Goal: Information Seeking & Learning: Check status

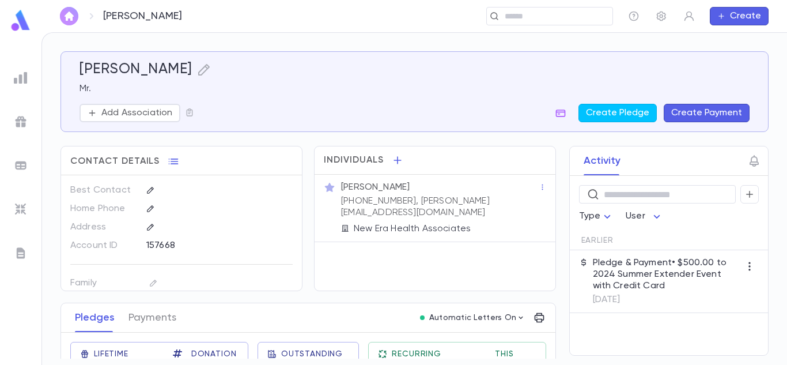
click at [69, 8] on button "button" at bounding box center [69, 16] width 18 height 18
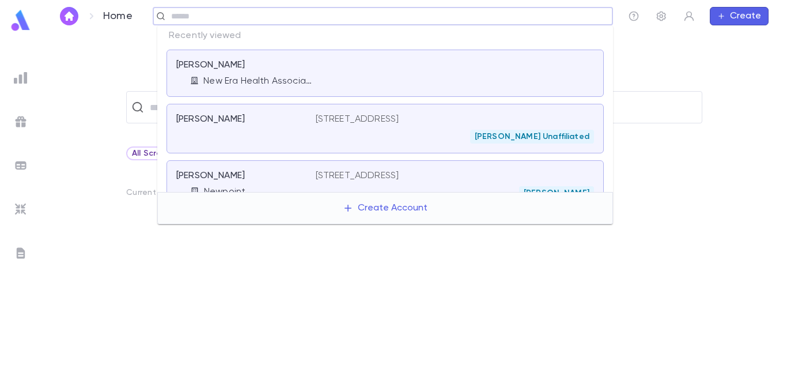
click at [525, 14] on input "text" at bounding box center [388, 16] width 440 height 11
type input "********"
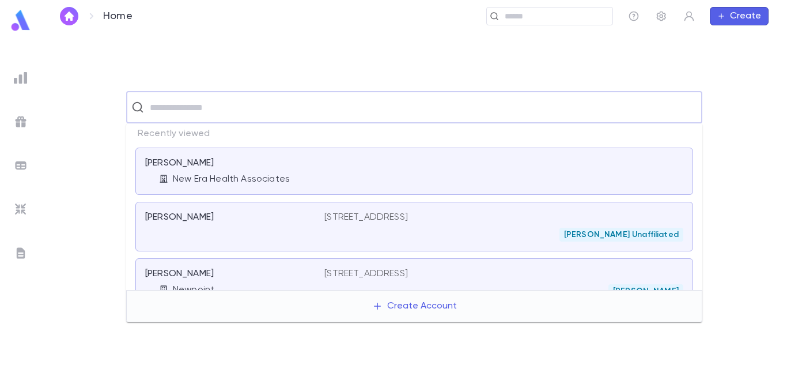
click at [190, 117] on input "text" at bounding box center [421, 107] width 551 height 22
type input "***"
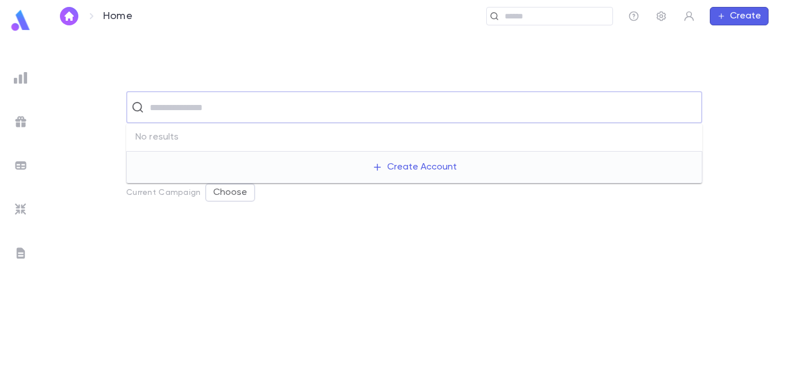
click at [394, 22] on div "​" at bounding box center [383, 16] width 461 height 18
click at [27, 80] on img at bounding box center [21, 78] width 14 height 14
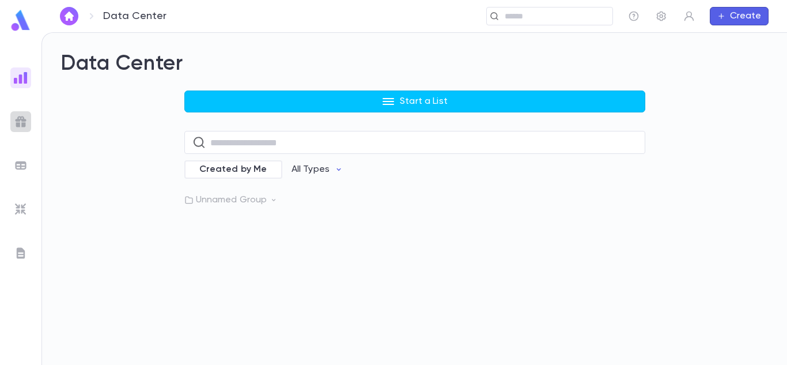
click at [23, 122] on img at bounding box center [21, 122] width 14 height 14
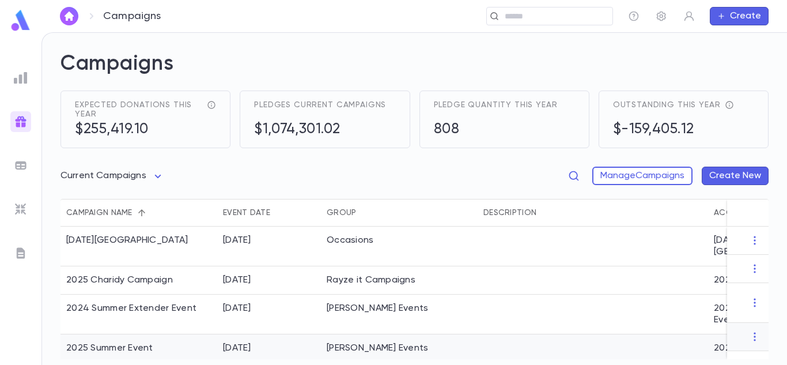
click at [99, 342] on div "2025 Summer Event" at bounding box center [109, 348] width 87 height 12
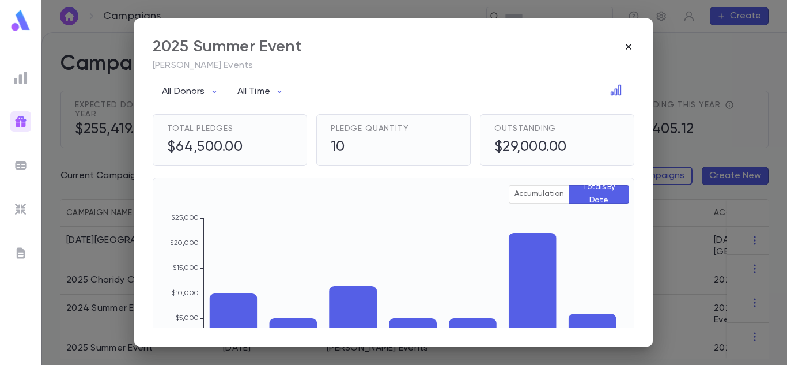
click at [631, 46] on icon "button" at bounding box center [629, 47] width 12 height 12
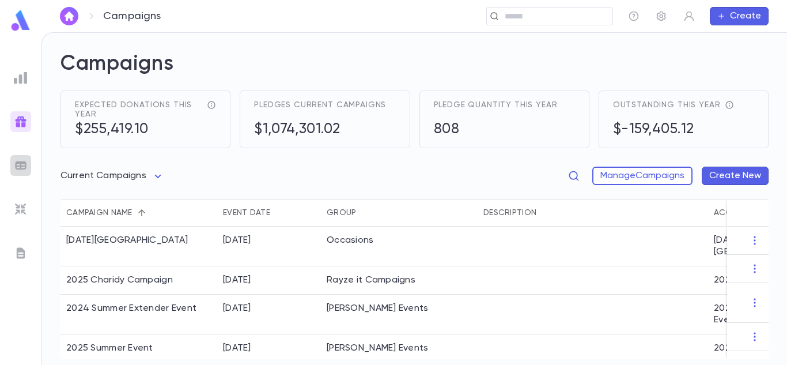
click at [25, 168] on img at bounding box center [21, 166] width 14 height 14
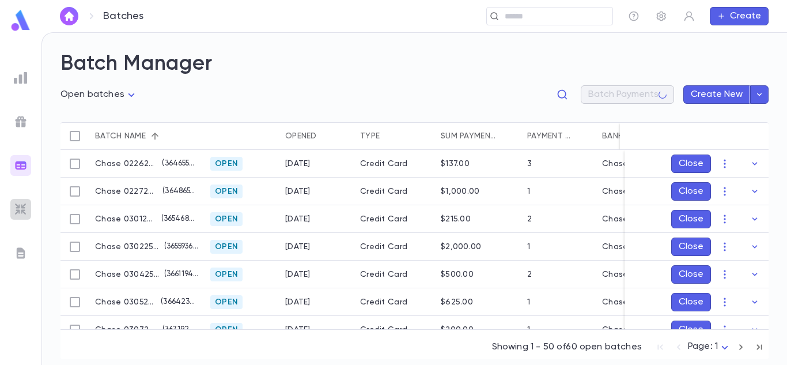
click at [26, 213] on img at bounding box center [21, 209] width 14 height 14
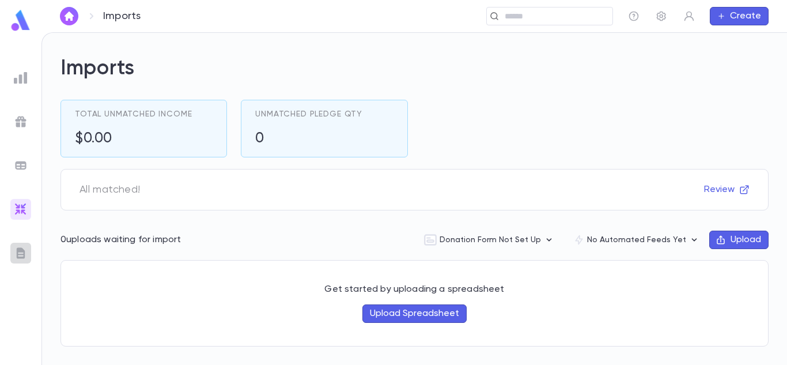
click at [26, 251] on img at bounding box center [21, 253] width 14 height 14
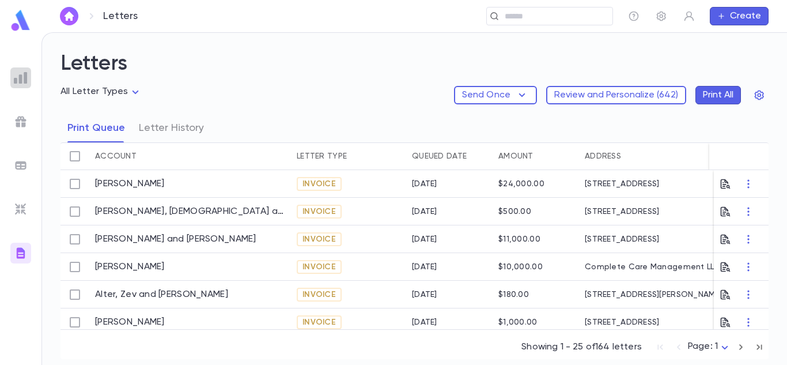
click at [18, 81] on img at bounding box center [21, 78] width 14 height 14
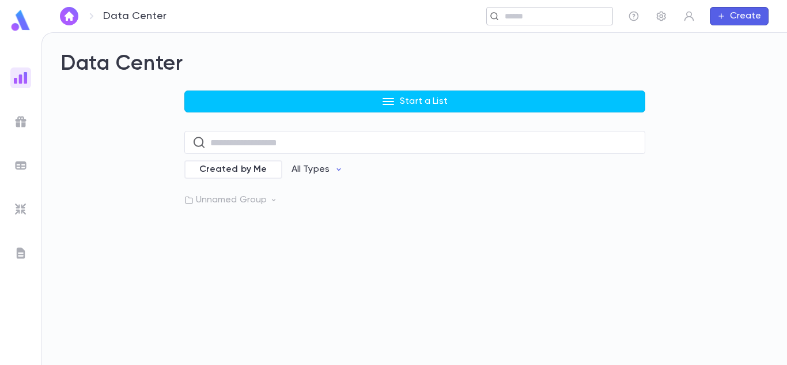
click at [515, 18] on input "text" at bounding box center [554, 16] width 107 height 11
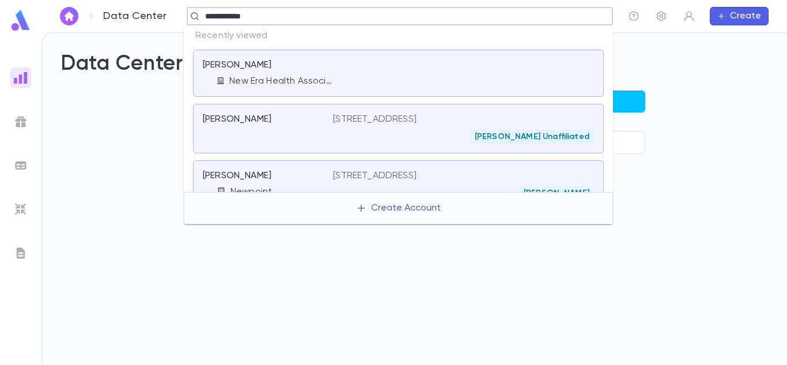
type input "**********"
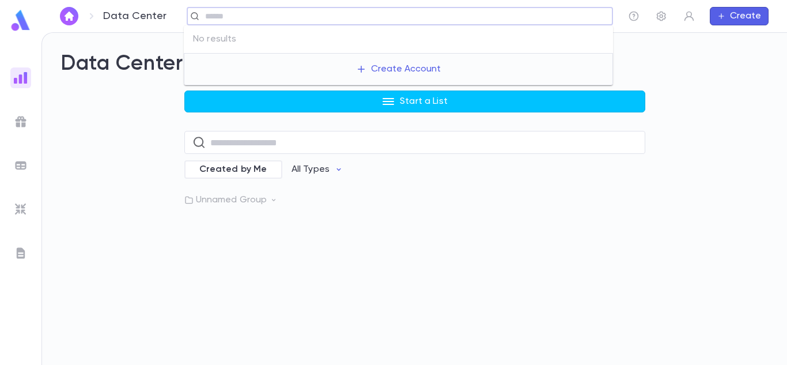
click at [27, 24] on img at bounding box center [20, 20] width 23 height 22
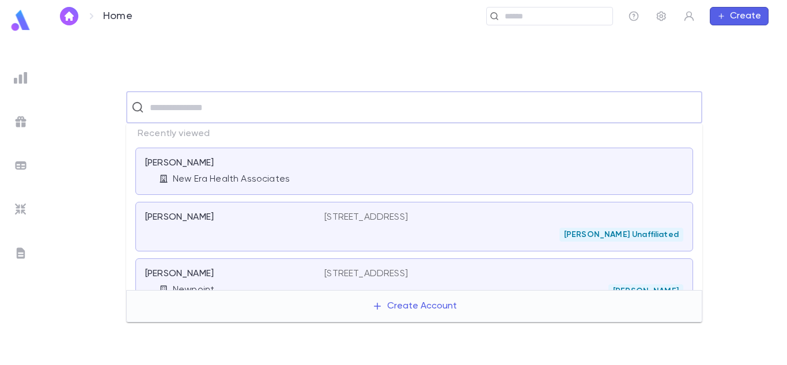
click at [188, 111] on input "text" at bounding box center [421, 107] width 551 height 22
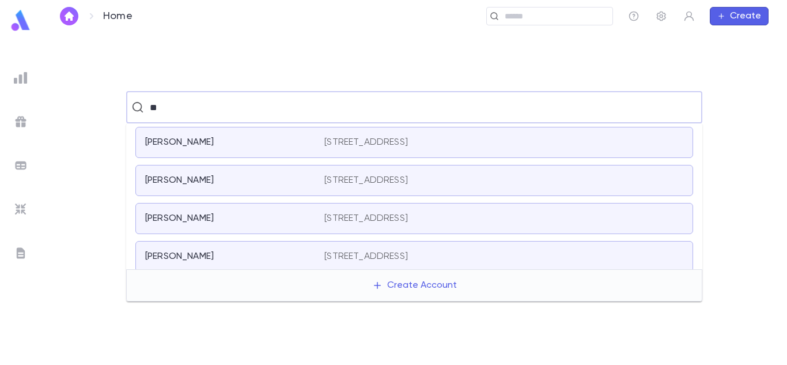
type input "*"
type input "***"
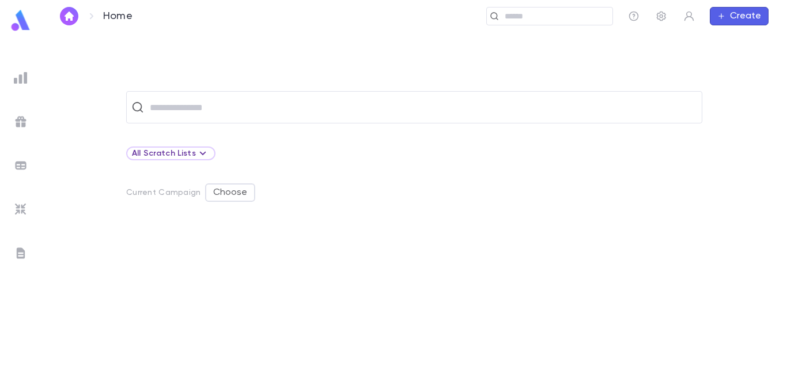
click at [326, 43] on div "​ All Scratch Lists Current Campaign Choose" at bounding box center [414, 198] width 746 height 332
click at [222, 193] on button "Choose" at bounding box center [230, 192] width 50 height 18
click at [181, 152] on div at bounding box center [393, 182] width 787 height 365
click at [198, 150] on icon at bounding box center [203, 153] width 14 height 14
click at [462, 165] on div at bounding box center [393, 182] width 787 height 365
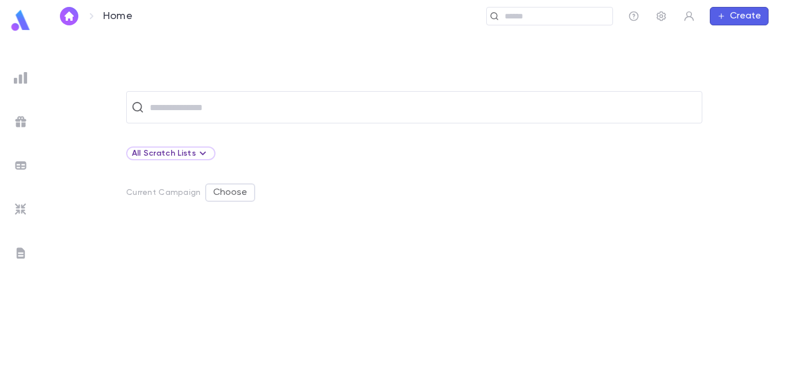
click at [17, 26] on img at bounding box center [20, 20] width 23 height 22
click at [20, 72] on img at bounding box center [21, 78] width 14 height 14
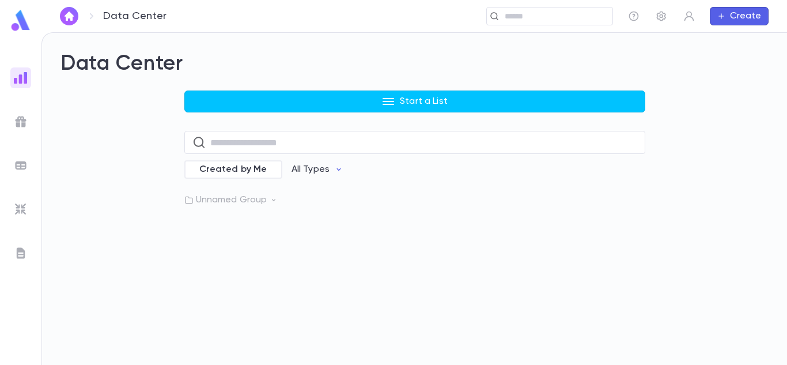
click at [33, 123] on ul at bounding box center [20, 214] width 41 height 302
click at [28, 123] on div at bounding box center [20, 121] width 21 height 21
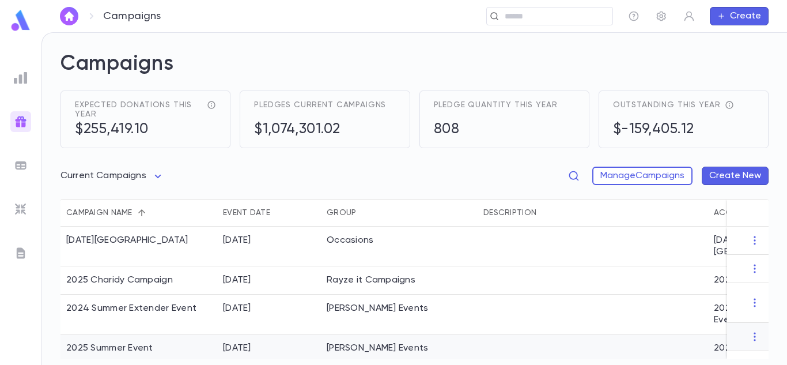
click at [123, 342] on div "2025 Summer Event" at bounding box center [109, 348] width 87 height 12
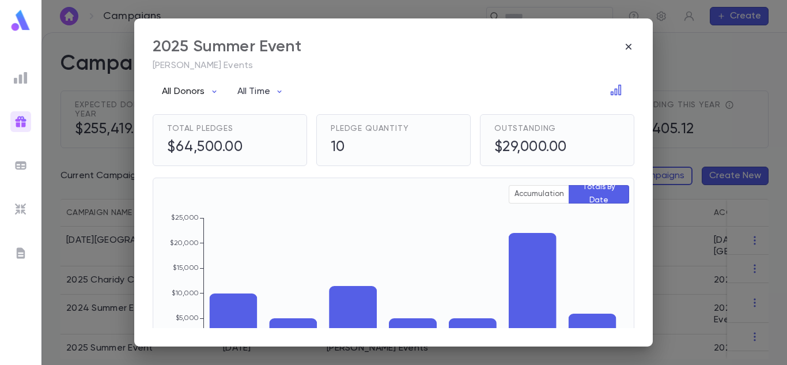
click at [202, 92] on p "All Donors" at bounding box center [183, 92] width 43 height 12
click at [197, 112] on li "All Donors" at bounding box center [195, 116] width 79 height 18
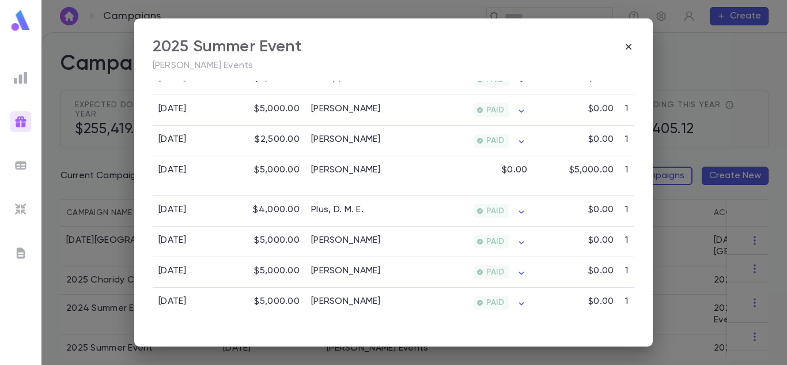
scroll to position [442, 0]
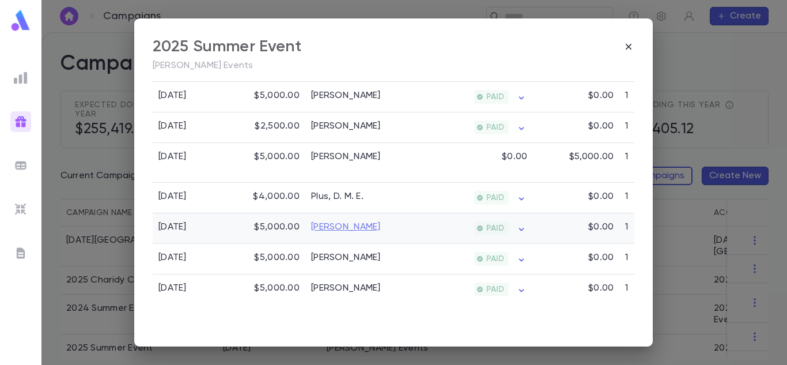
click at [349, 233] on link "[PERSON_NAME]" at bounding box center [346, 227] width 70 height 12
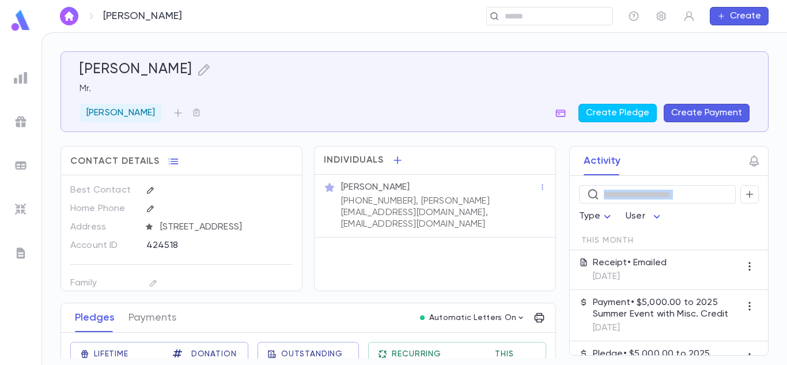
drag, startPoint x: 553, startPoint y: 182, endPoint x: 550, endPoint y: 247, distance: 65.2
click at [550, 247] on div "Activity ​ Type User This Month Receipt • Emailed 8/13/2025 Payment • $5,000.00…" at bounding box center [659, 251] width 220 height 210
click at [778, 109] on div "Framowitz, Baruch Mr. Ben Kurland Create Pledge Create Payment Contact Details …" at bounding box center [414, 199] width 745 height 332
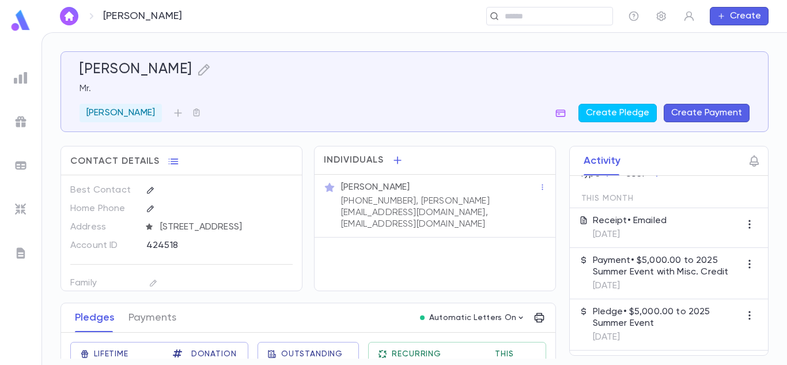
click at [654, 267] on p "Payment • $5,000.00 to 2025 Summer Event with Misc. Credit" at bounding box center [667, 266] width 148 height 23
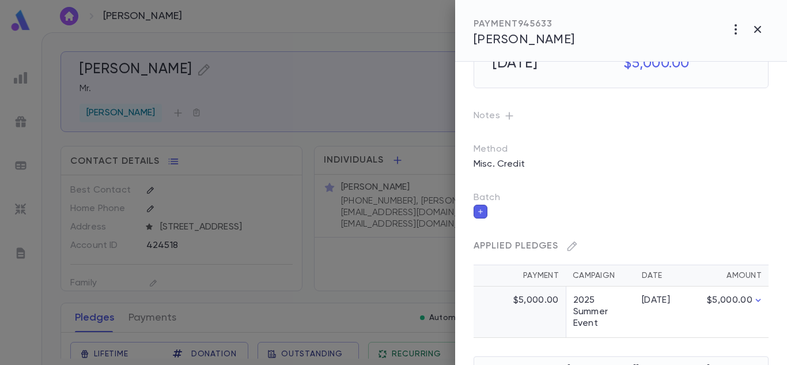
scroll to position [0, 0]
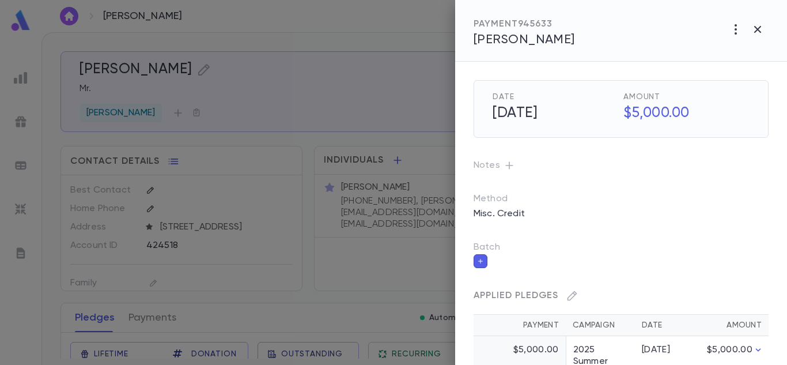
click at [416, 141] on div at bounding box center [393, 182] width 787 height 365
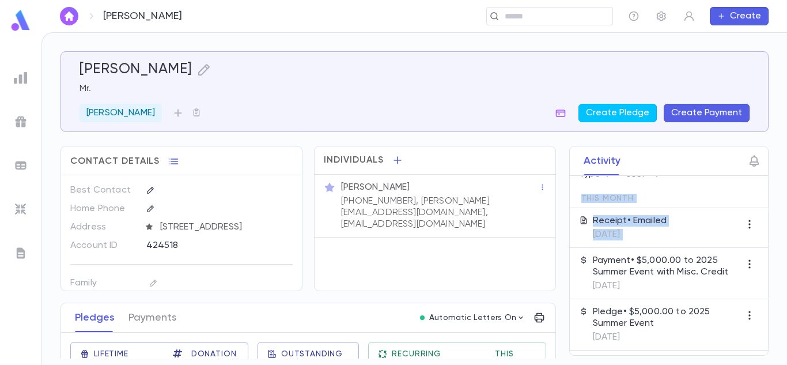
drag, startPoint x: 553, startPoint y: 178, endPoint x: 554, endPoint y: 249, distance: 70.9
click at [554, 249] on div "Activity ​ Type User This Month Receipt • Emailed 8/13/2025 Payment • $5,000.00…" at bounding box center [659, 251] width 220 height 210
click at [552, 284] on div "Activity ​ Type User This Month Receipt • Emailed 8/13/2025 Payment • $5,000.00…" at bounding box center [659, 251] width 220 height 210
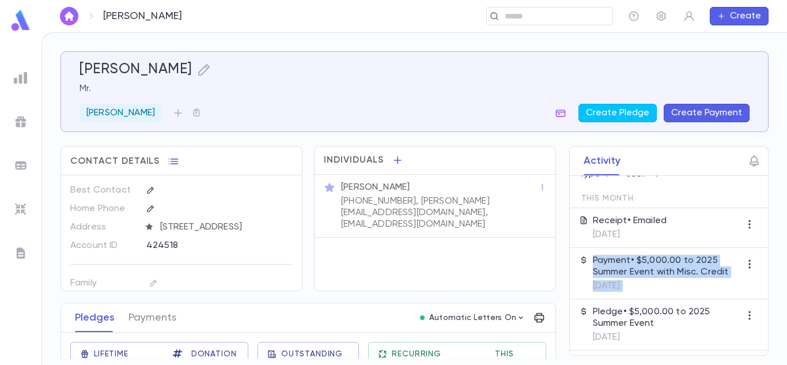
drag, startPoint x: 554, startPoint y: 281, endPoint x: 553, endPoint y: 325, distance: 43.8
click at [553, 325] on div "Activity ​ Type User This Month Receipt • Emailed 8/13/2025 Payment • $5,000.00…" at bounding box center [659, 251] width 220 height 210
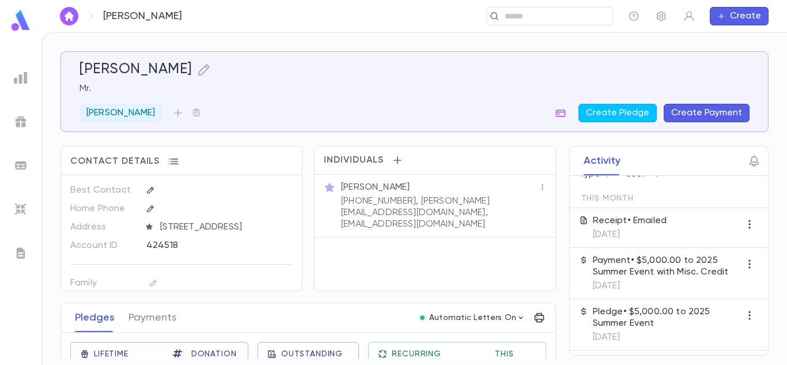
click at [782, 198] on div "Framowitz, Baruch Mr. Ben Kurland Create Pledge Create Payment Contact Details …" at bounding box center [414, 199] width 745 height 332
click at [555, 282] on div "Activity ​ Type User This Month Receipt • Emailed 8/13/2025 Payment • $5,000.00…" at bounding box center [659, 251] width 220 height 210
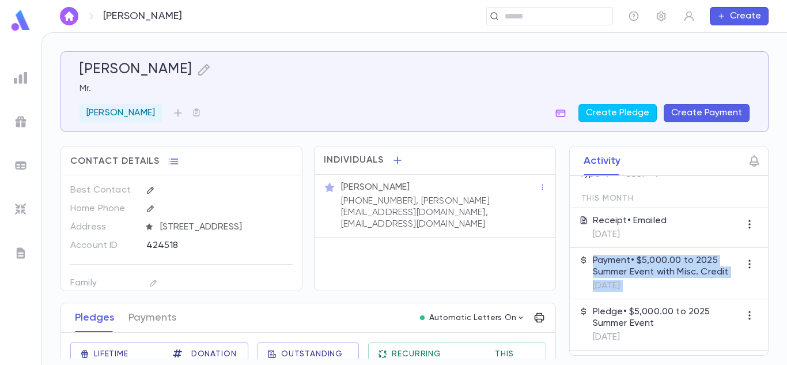
drag, startPoint x: 555, startPoint y: 282, endPoint x: 554, endPoint y: 305, distance: 23.1
click at [554, 305] on div "Activity ​ Type User This Month Receipt • Emailed 8/13/2025 Payment • $5,000.00…" at bounding box center [659, 251] width 220 height 210
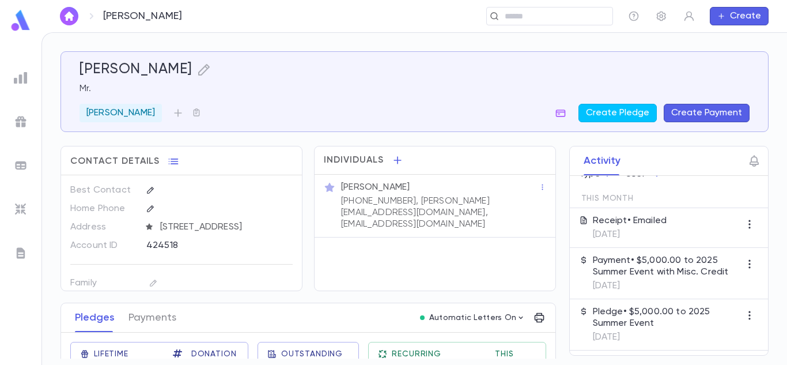
click at [554, 305] on div "Activity ​ Type User This Month Receipt • Emailed 8/13/2025 Payment • $5,000.00…" at bounding box center [659, 251] width 220 height 210
click at [556, 273] on div "Activity ​ Type User This Month Receipt • Emailed 8/13/2025 Payment • $5,000.00…" at bounding box center [659, 251] width 220 height 210
drag, startPoint x: 554, startPoint y: 258, endPoint x: 554, endPoint y: 288, distance: 29.4
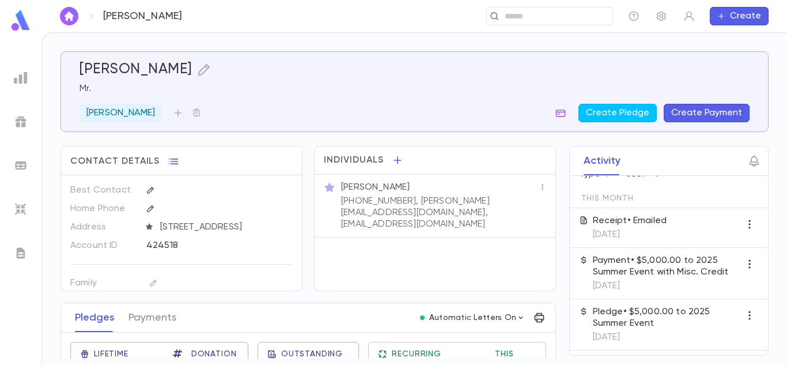
click at [554, 288] on div "Activity ​ Type User This Month Receipt • Emailed 8/13/2025 Payment • $5,000.00…" at bounding box center [659, 251] width 220 height 210
click at [556, 326] on div "Activity ​ Type User This Month Receipt • Emailed 8/13/2025 Payment • $5,000.00…" at bounding box center [659, 251] width 220 height 210
click at [659, 220] on p "Receipt • Emailed" at bounding box center [630, 221] width 74 height 12
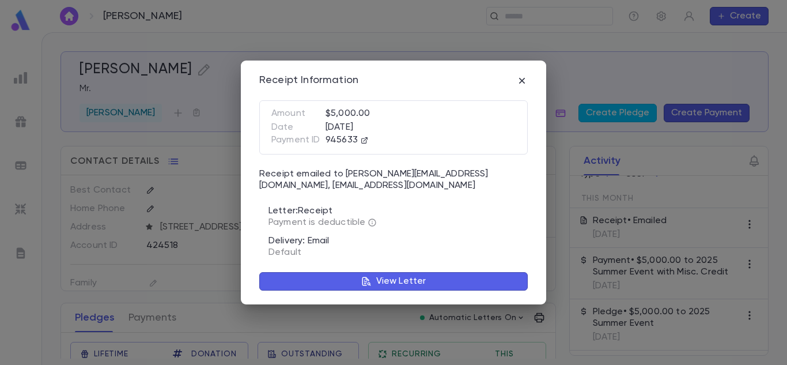
click at [403, 280] on p "View Letter" at bounding box center [401, 282] width 50 height 12
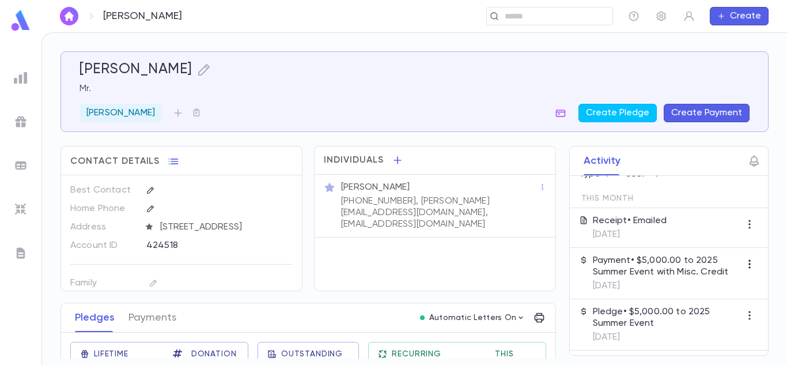
click at [744, 263] on icon "button" at bounding box center [750, 264] width 12 height 12
click at [776, 250] on div at bounding box center [393, 182] width 787 height 365
drag, startPoint x: 554, startPoint y: 177, endPoint x: 559, endPoint y: 238, distance: 61.3
click at [559, 238] on div "Activity ​ Type User This Month Receipt • Emailed 8/13/2025 Payment • $5,000.00…" at bounding box center [659, 251] width 220 height 210
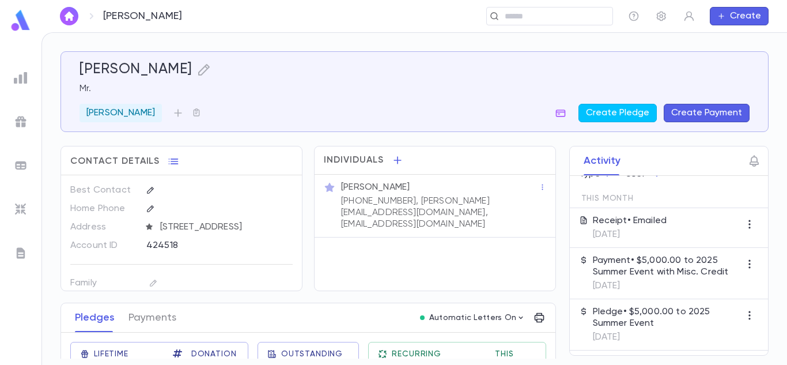
click at [556, 243] on div "Activity ​ Type User This Month Receipt • Emailed 8/13/2025 Payment • $5,000.00…" at bounding box center [659, 251] width 220 height 210
drag, startPoint x: 552, startPoint y: 153, endPoint x: 556, endPoint y: 190, distance: 37.1
click at [556, 190] on div "Activity ​ Type User This Month Receipt • Emailed 8/13/2025 Payment • $5,000.00…" at bounding box center [659, 251] width 220 height 210
click at [555, 191] on div "Activity ​ Type User This Month Receipt • Emailed 8/13/2025 Payment • $5,000.00…" at bounding box center [659, 251] width 220 height 210
click at [144, 311] on button "Payments" at bounding box center [153, 317] width 48 height 29
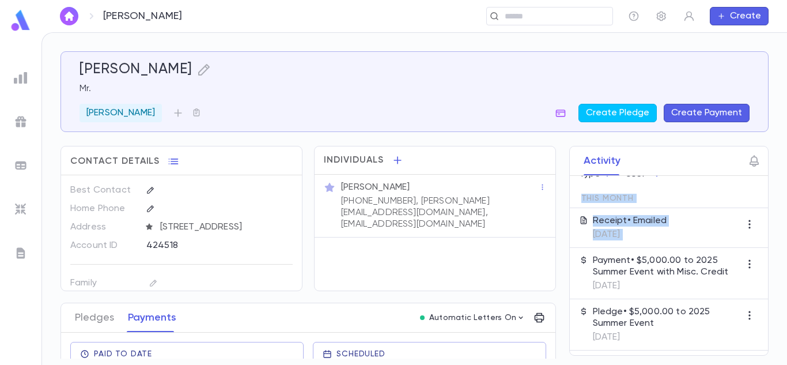
drag, startPoint x: 553, startPoint y: 203, endPoint x: 556, endPoint y: 265, distance: 62.3
click at [556, 265] on div "Activity ​ Type User This Month Receipt • Emailed 8/13/2025 Payment • $5,000.00…" at bounding box center [659, 251] width 220 height 210
click at [553, 264] on div "Activity ​ Type User This Month Receipt • Emailed 8/13/2025 Payment • $5,000.00…" at bounding box center [659, 251] width 220 height 210
drag, startPoint x: 553, startPoint y: 264, endPoint x: 557, endPoint y: 337, distance: 72.7
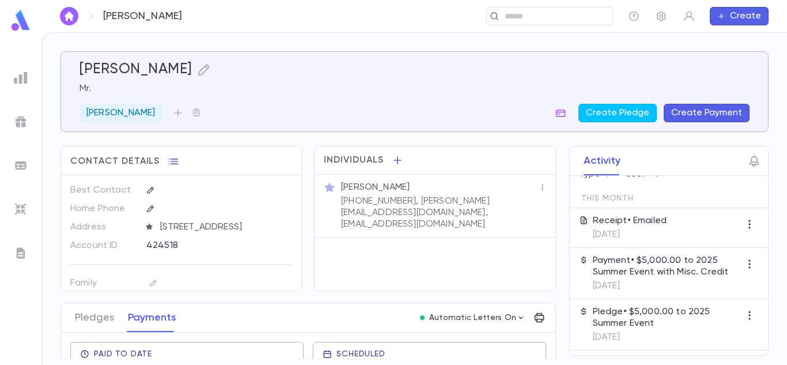
click at [557, 337] on div "Activity ​ Type User This Month Receipt • Emailed 8/13/2025 Payment • $5,000.00…" at bounding box center [659, 251] width 220 height 210
click at [671, 262] on p "Payment • $5,000.00 to 2025 Summer Event with Misc. Credit" at bounding box center [667, 266] width 148 height 23
